Goal: Task Accomplishment & Management: Manage account settings

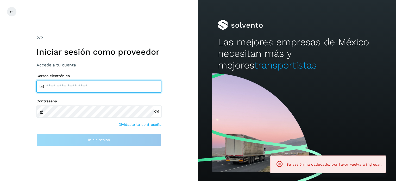
type input "**********"
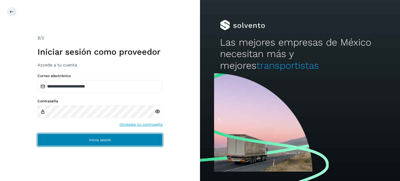
click at [99, 139] on span "Inicia sesión" at bounding box center [100, 140] width 22 height 4
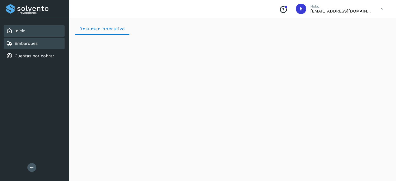
click at [43, 45] on div "Embarques" at bounding box center [34, 43] width 61 height 11
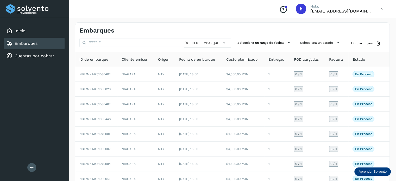
click at [85, 21] on div "Embarques ID de embarque Selecciona un rango de fechas Selecciona un estado Lim…" at bounding box center [233, 128] width 328 height 225
click at [228, 29] on div "Embarques" at bounding box center [156, 31] width 153 height 8
click at [246, 22] on div "Embarques ID de embarque Selecciona un rango de fechas Selecciona un estado Lim…" at bounding box center [233, 128] width 328 height 225
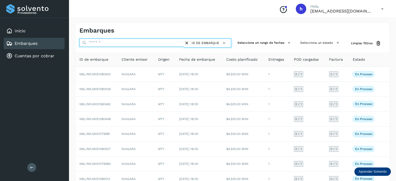
click at [109, 40] on input "text" at bounding box center [132, 43] width 105 height 8
paste input "**********"
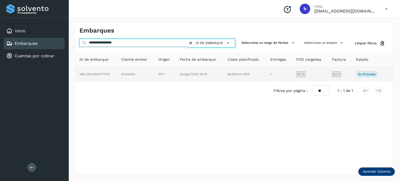
type input "**********"
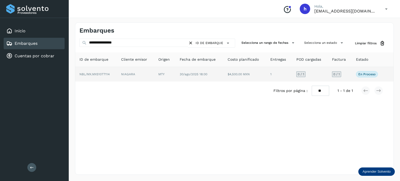
click at [138, 72] on td "NIAGARA" at bounding box center [135, 74] width 37 height 15
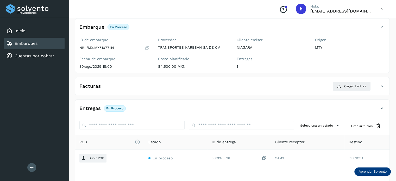
scroll to position [31, 0]
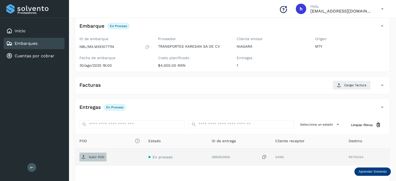
click at [99, 155] on p "Subir POD" at bounding box center [97, 157] width 16 height 4
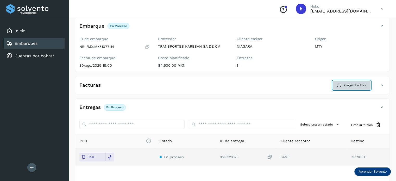
click at [345, 83] on span "Cargar factura" at bounding box center [356, 85] width 22 height 5
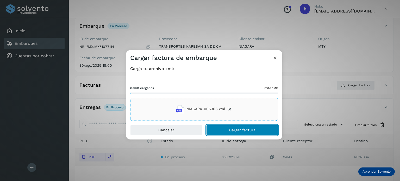
click at [264, 129] on button "Cargar factura" at bounding box center [242, 130] width 72 height 10
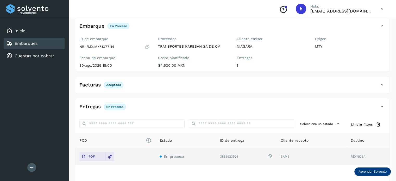
scroll to position [0, 0]
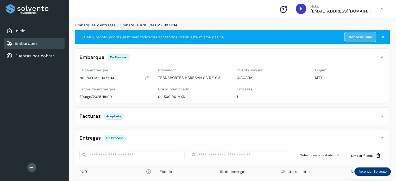
click at [105, 24] on link "Embarques y entregas" at bounding box center [95, 25] width 40 height 4
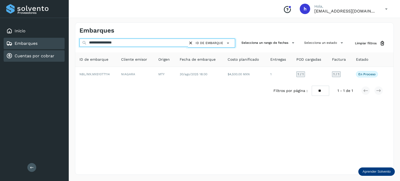
drag, startPoint x: 148, startPoint y: 41, endPoint x: 21, endPoint y: 53, distance: 127.3
click at [21, 53] on div "**********" at bounding box center [200, 90] width 400 height 181
paste input "text"
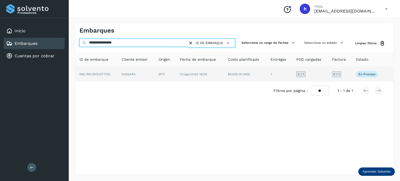
type input "**********"
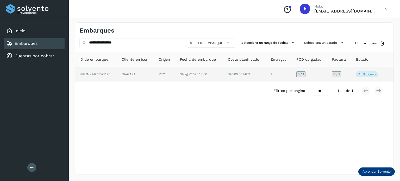
click at [135, 71] on td "NIAGARA" at bounding box center [136, 74] width 37 height 15
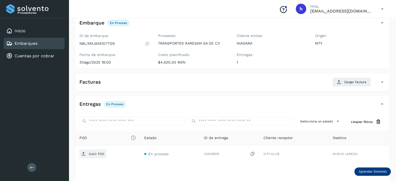
scroll to position [33, 0]
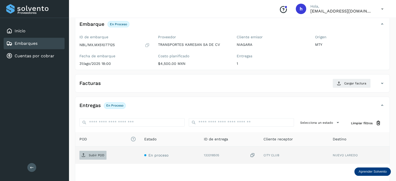
click at [94, 156] on p "Subir POD" at bounding box center [97, 156] width 16 height 4
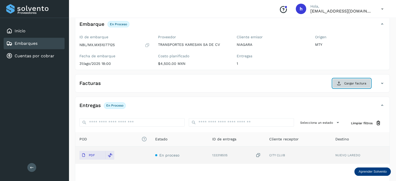
click at [353, 83] on span "Cargar factura" at bounding box center [356, 83] width 22 height 5
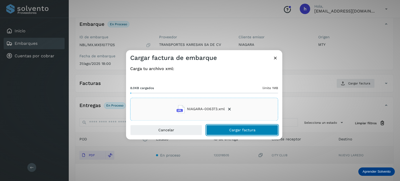
click at [259, 131] on button "Cargar factura" at bounding box center [242, 130] width 72 height 10
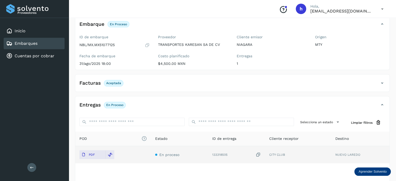
scroll to position [0, 0]
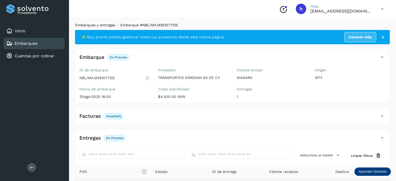
click at [95, 23] on link "Embarques y entregas" at bounding box center [95, 25] width 40 height 4
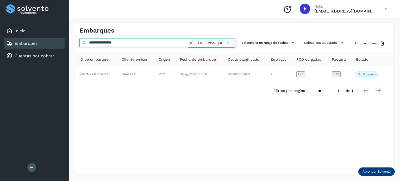
drag, startPoint x: 129, startPoint y: 39, endPoint x: 22, endPoint y: 42, distance: 106.9
click at [22, 42] on div "**********" at bounding box center [200, 90] width 400 height 181
paste input "text"
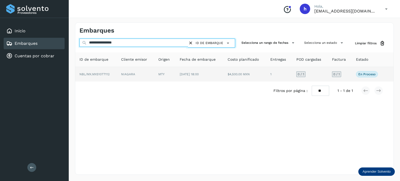
type input "**********"
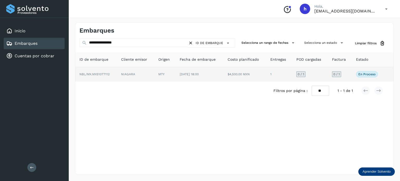
click at [109, 74] on span "NBL/MX.MX51077112" at bounding box center [95, 74] width 30 height 4
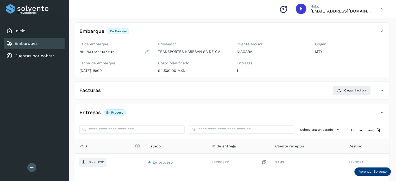
scroll to position [30, 0]
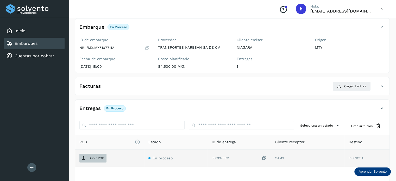
click at [99, 156] on p "Subir POD" at bounding box center [97, 158] width 16 height 4
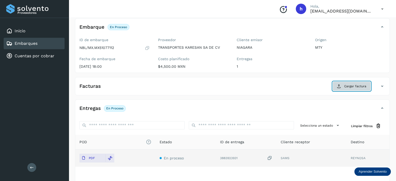
click at [343, 86] on button "Cargar factura" at bounding box center [352, 86] width 38 height 9
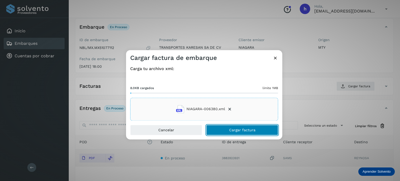
click at [260, 130] on button "Cargar factura" at bounding box center [242, 130] width 72 height 10
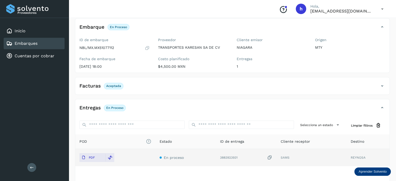
scroll to position [0, 0]
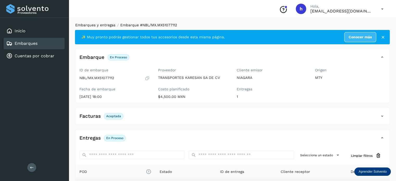
click at [105, 26] on link "Embarques y entregas" at bounding box center [95, 25] width 40 height 4
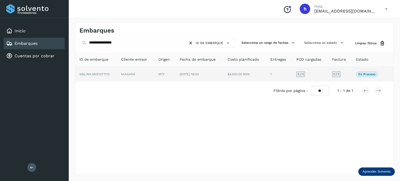
click at [110, 72] on td "NBL/MX.MX51077112" at bounding box center [96, 74] width 42 height 15
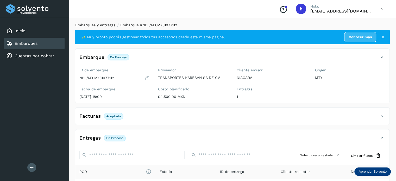
click at [109, 25] on link "Embarques y entregas" at bounding box center [95, 25] width 40 height 4
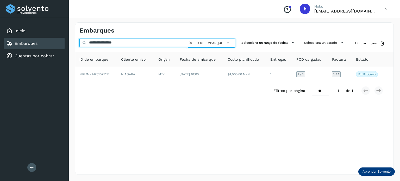
drag, startPoint x: 169, startPoint y: 41, endPoint x: 0, endPoint y: 51, distance: 169.0
click at [0, 51] on div "**********" at bounding box center [200, 90] width 400 height 181
paste input "text"
type input "**********"
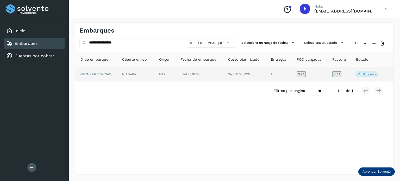
click at [130, 77] on td "NIAGARA" at bounding box center [136, 74] width 37 height 15
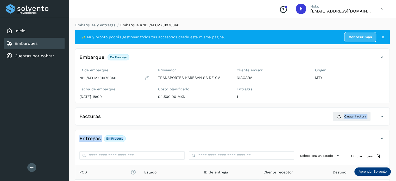
drag, startPoint x: 242, startPoint y: 112, endPoint x: 250, endPoint y: 146, distance: 35.0
click at [250, 146] on div "✨ Muy pronto podrás gestionar todos tus accesorios desde esta misma página. Con…" at bounding box center [232, 136] width 315 height 212
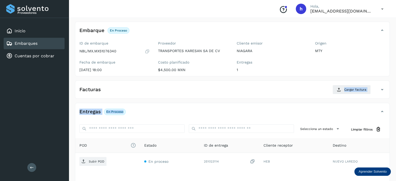
scroll to position [28, 0]
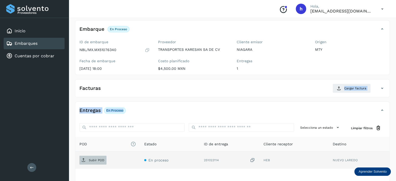
click at [88, 160] on span "Subir POD" at bounding box center [93, 160] width 27 height 8
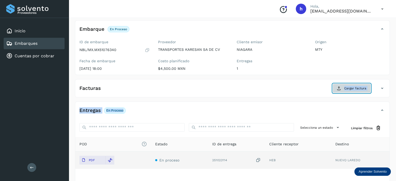
click at [353, 89] on span "Cargar factura" at bounding box center [356, 88] width 22 height 5
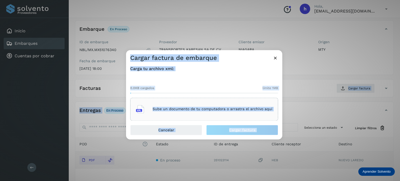
click at [211, 81] on div "0.0KB cargados límite 1MB Sube un documento de tu computadora o arrastra el arc…" at bounding box center [204, 98] width 148 height 43
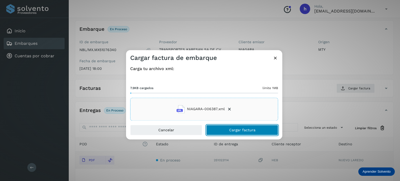
click at [265, 128] on button "Cargar factura" at bounding box center [242, 130] width 72 height 10
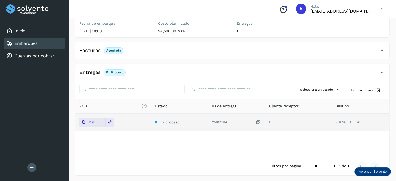
scroll to position [0, 0]
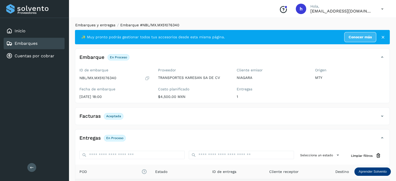
click at [104, 25] on link "Embarques y entregas" at bounding box center [95, 25] width 40 height 4
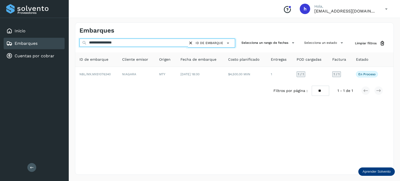
drag, startPoint x: 136, startPoint y: 42, endPoint x: 0, endPoint y: 49, distance: 135.7
click at [0, 49] on div "**********" at bounding box center [200, 90] width 400 height 181
paste input "text"
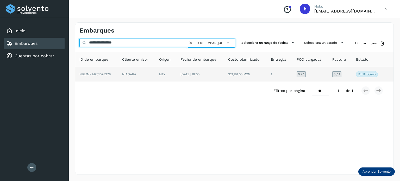
type input "**********"
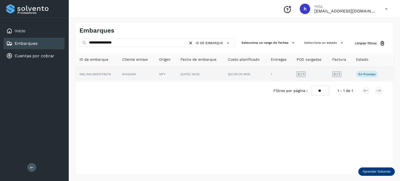
click at [116, 75] on td "NBL/MX.MX51078376" at bounding box center [96, 74] width 43 height 15
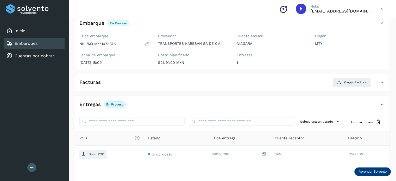
scroll to position [34, 0]
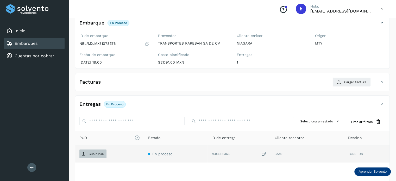
click at [95, 153] on p "Subir POD" at bounding box center [97, 154] width 16 height 4
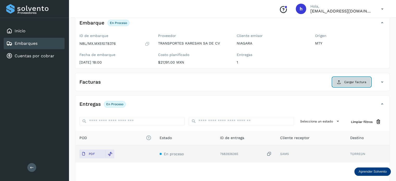
click at [350, 82] on span "Cargar factura" at bounding box center [356, 82] width 22 height 5
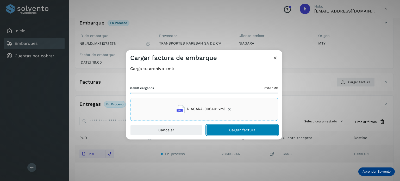
click at [260, 131] on button "Cargar factura" at bounding box center [242, 130] width 72 height 10
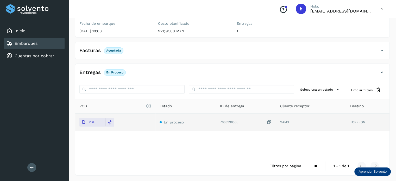
scroll to position [0, 0]
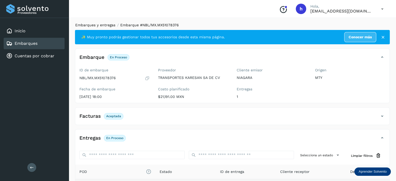
click at [105, 25] on link "Embarques y entregas" at bounding box center [95, 25] width 40 height 4
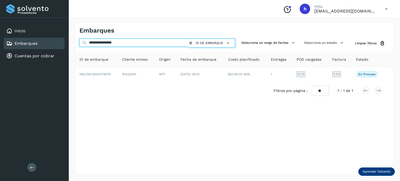
drag, startPoint x: 144, startPoint y: 42, endPoint x: 0, endPoint y: 53, distance: 144.1
click at [0, 53] on div "**********" at bounding box center [200, 90] width 400 height 181
paste input "text"
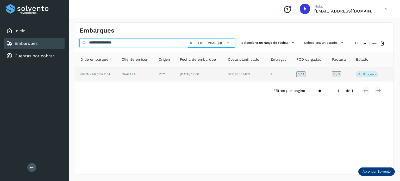
type input "**********"
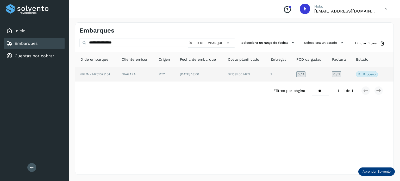
click at [95, 76] on span "NBL/MX.MX51079154" at bounding box center [95, 74] width 31 height 4
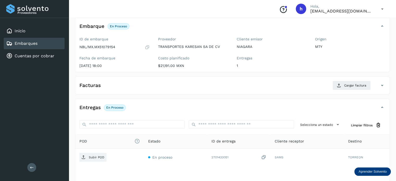
scroll to position [32, 0]
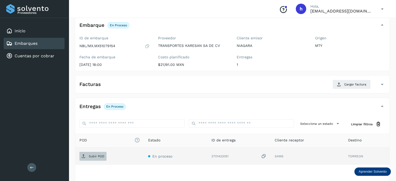
click at [101, 153] on span "Subir POD" at bounding box center [93, 156] width 27 height 8
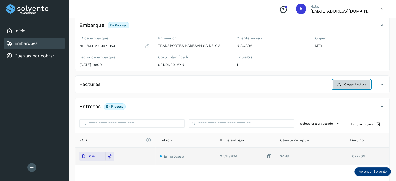
click at [359, 84] on span "Cargar factura" at bounding box center [356, 84] width 22 height 5
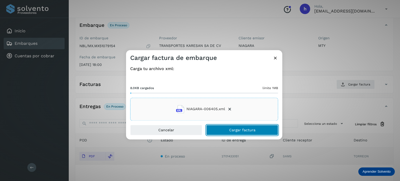
click at [261, 133] on button "Cargar factura" at bounding box center [242, 130] width 72 height 10
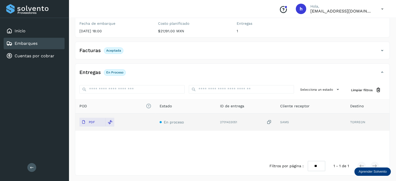
scroll to position [0, 0]
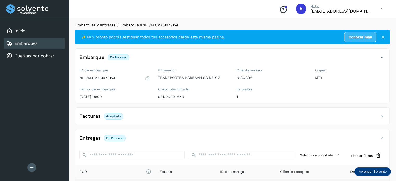
click at [110, 25] on link "Embarques y entregas" at bounding box center [95, 25] width 40 height 4
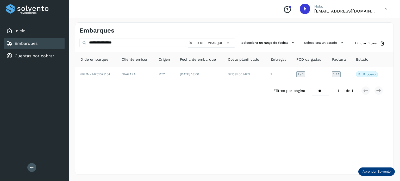
click at [188, 42] on icon at bounding box center [190, 42] width 5 height 5
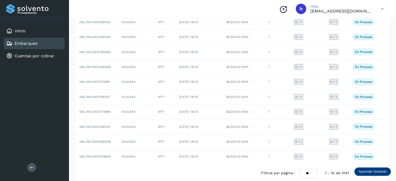
scroll to position [58, 0]
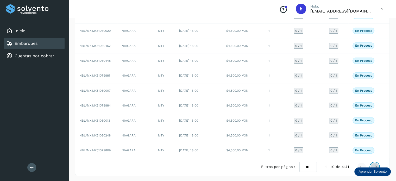
click at [373, 165] on icon at bounding box center [374, 166] width 5 height 5
click at [374, 162] on div "Filtros por página : ** ** ** 11 - 20 de 4141" at bounding box center [323, 167] width 129 height 10
click at [375, 164] on icon at bounding box center [374, 166] width 5 height 5
click at [373, 164] on icon at bounding box center [374, 166] width 5 height 5
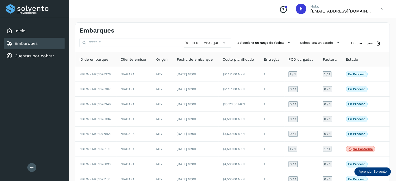
scroll to position [59, 0]
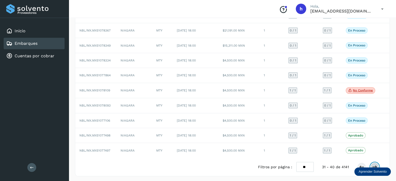
click at [375, 164] on icon at bounding box center [374, 166] width 5 height 5
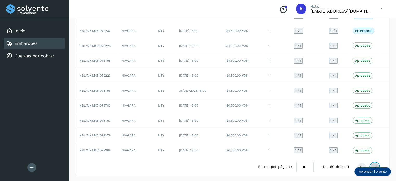
scroll to position [0, 0]
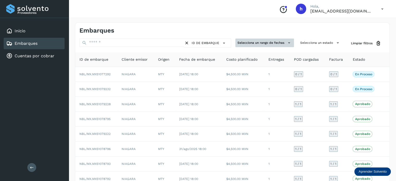
click at [282, 46] on button "Selecciona un rango de fechas" at bounding box center [265, 43] width 59 height 9
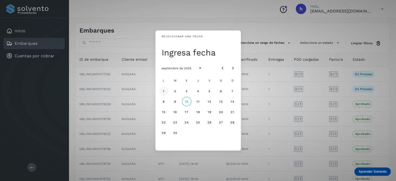
click at [165, 93] on button "1" at bounding box center [163, 91] width 9 height 9
click at [225, 92] on button "6" at bounding box center [221, 91] width 9 height 9
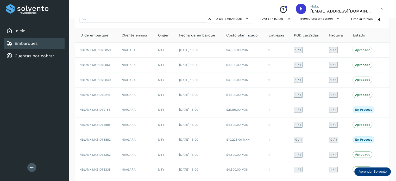
scroll to position [58, 0]
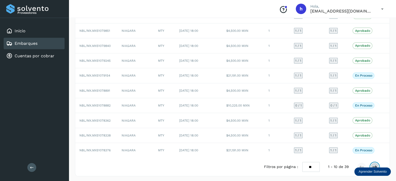
click at [375, 164] on icon at bounding box center [374, 166] width 5 height 5
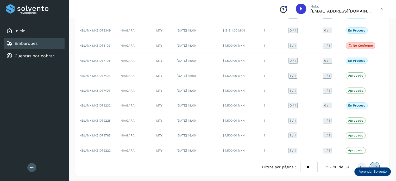
scroll to position [0, 0]
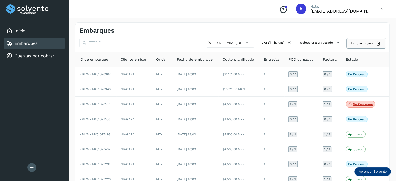
click at [372, 42] on span "Limpiar filtros" at bounding box center [362, 43] width 22 height 5
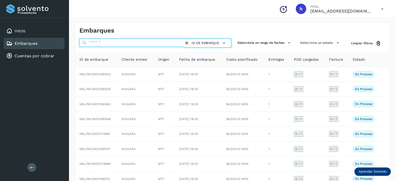
click at [108, 46] on input "text" at bounding box center [132, 43] width 105 height 8
paste input "**********"
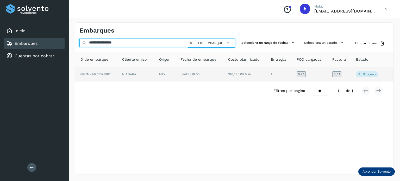
type input "**********"
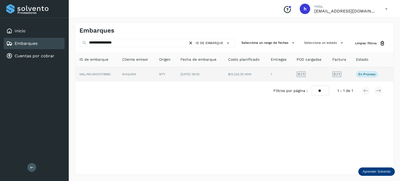
click at [128, 77] on td "NIAGARA" at bounding box center [136, 74] width 37 height 15
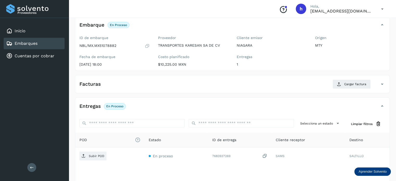
scroll to position [33, 0]
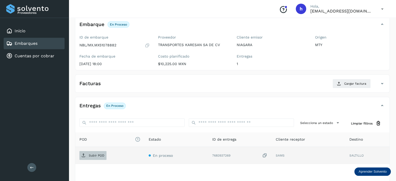
click at [99, 154] on p "Subir POD" at bounding box center [97, 156] width 16 height 4
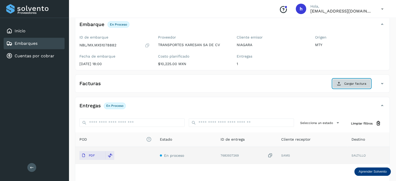
click at [356, 84] on span "Cargar factura" at bounding box center [356, 83] width 22 height 5
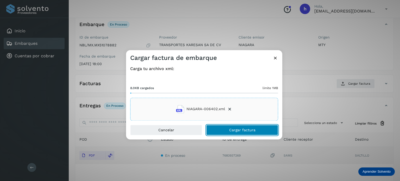
click at [261, 133] on button "Cargar factura" at bounding box center [242, 130] width 72 height 10
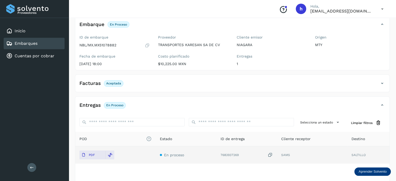
scroll to position [0, 0]
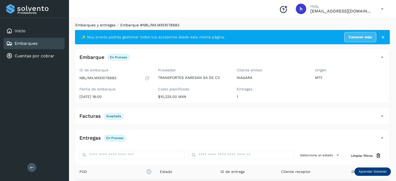
click at [106, 25] on link "Embarques y entregas" at bounding box center [95, 25] width 40 height 4
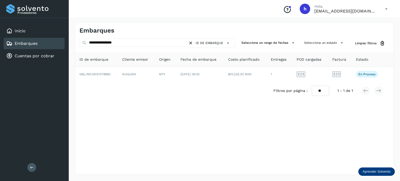
click at [194, 44] on div "ID de embarque" at bounding box center [213, 43] width 39 height 9
click at [188, 41] on icon at bounding box center [190, 42] width 5 height 5
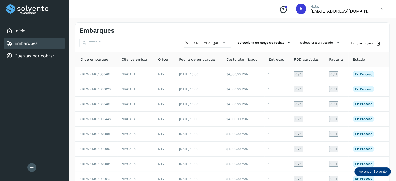
click at [202, 32] on div "Embarques" at bounding box center [156, 31] width 153 height 8
click at [237, 30] on div "Embarques" at bounding box center [232, 29] width 315 height 12
click at [55, 31] on div "Inicio" at bounding box center [34, 30] width 61 height 11
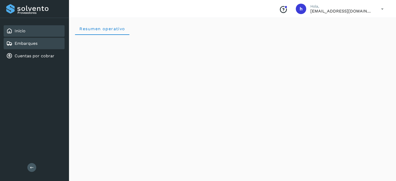
click at [26, 45] on link "Embarques" at bounding box center [26, 43] width 23 height 5
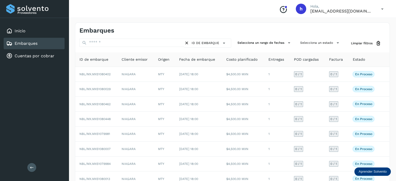
click at [152, 23] on div "Embarques" at bounding box center [232, 29] width 315 height 12
click at [31, 30] on div "Inicio" at bounding box center [34, 30] width 61 height 11
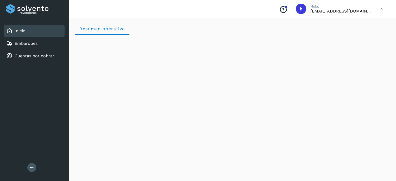
click at [288, 8] on icon "Conoce nuestros beneficios" at bounding box center [283, 9] width 8 height 8
click at [47, 42] on div "Embarques" at bounding box center [34, 43] width 61 height 11
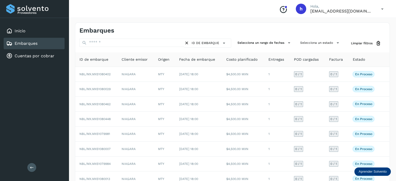
click at [106, 26] on div "Embarques" at bounding box center [232, 29] width 315 height 12
click at [247, 29] on div "Embarques" at bounding box center [232, 29] width 315 height 12
